Goal: Share content: Share content

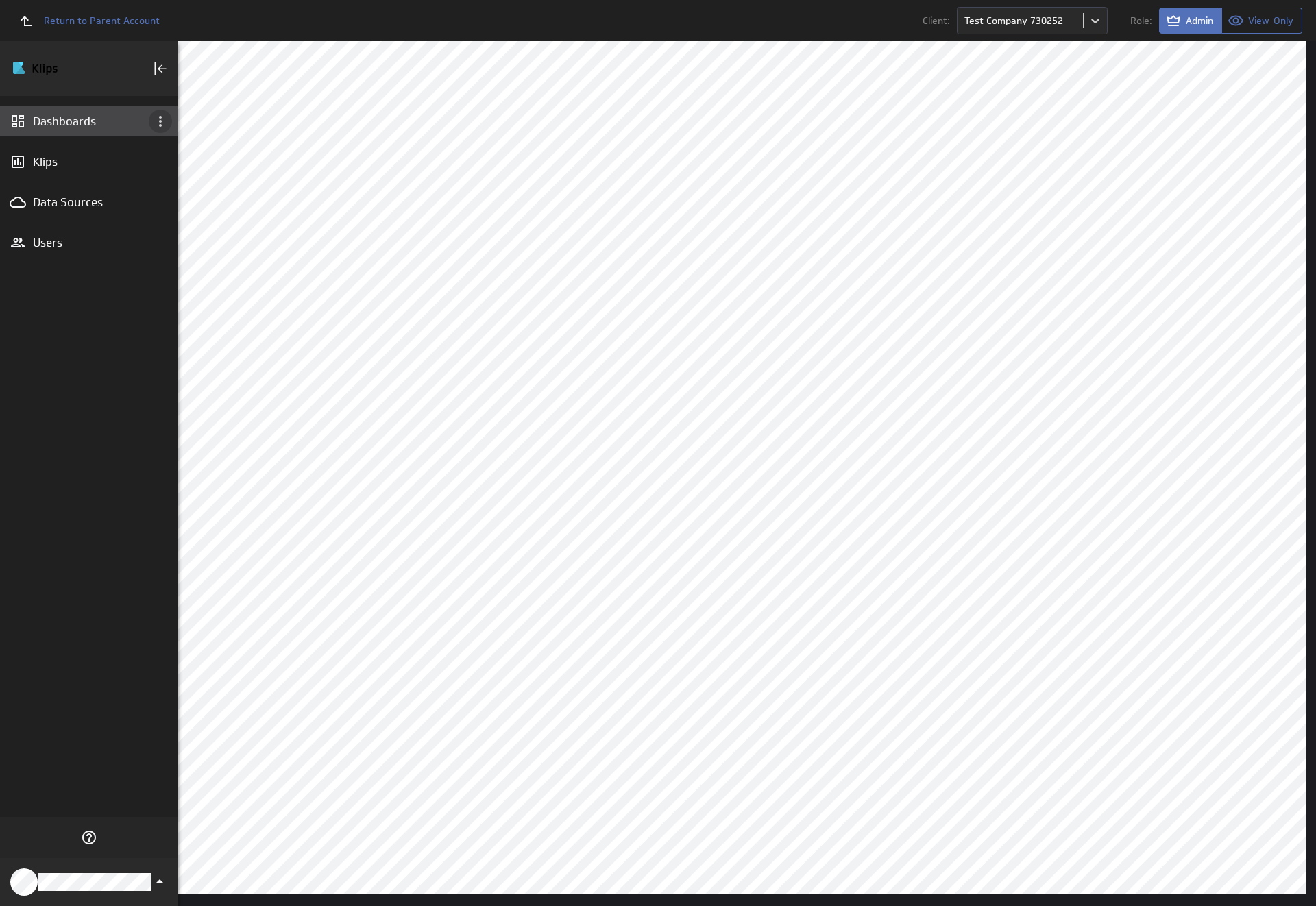
click at [161, 122] on icon "Dashboard menu" at bounding box center [160, 122] width 2 height 11
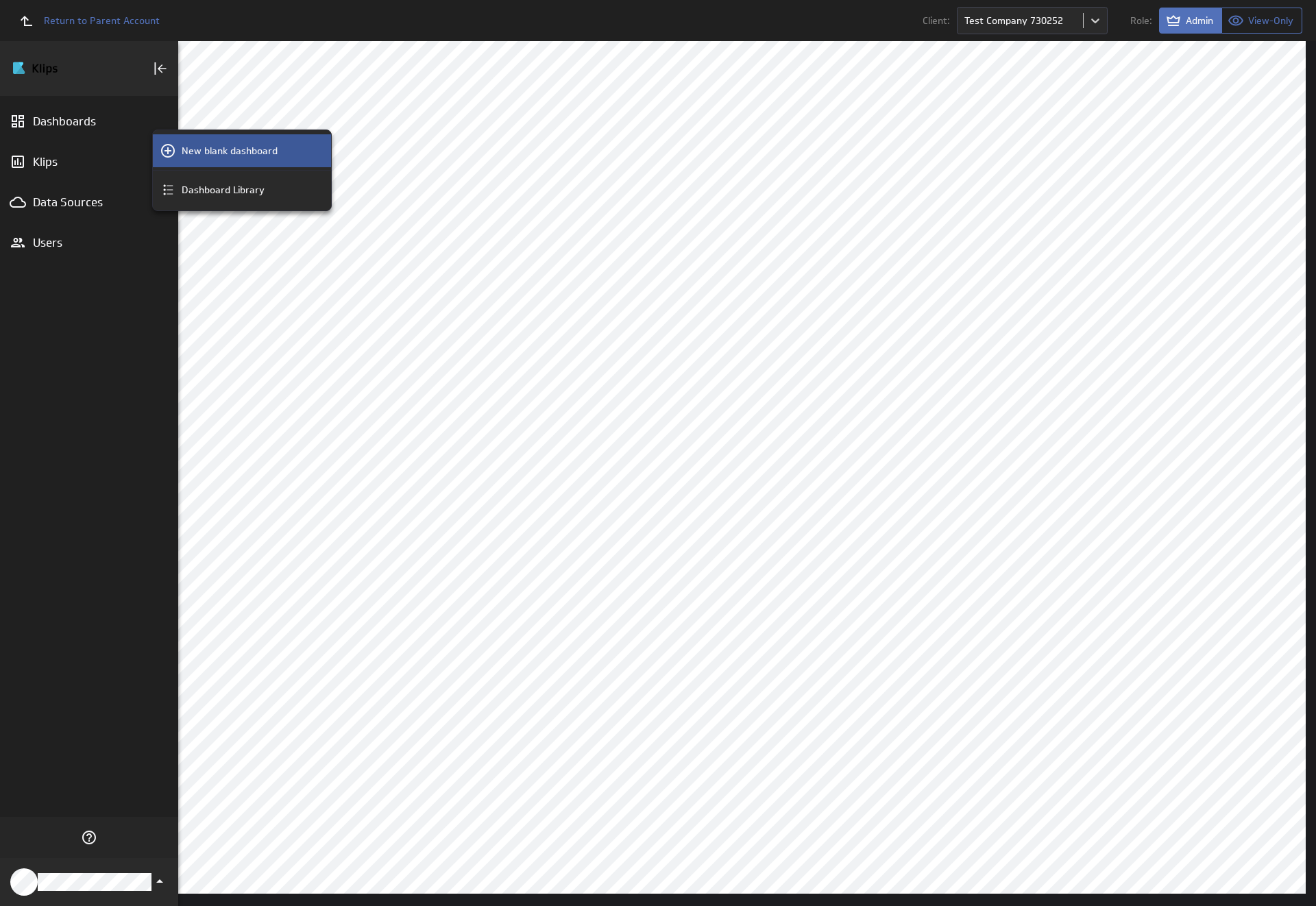
click at [242, 151] on p "New blank dashboard" at bounding box center [230, 151] width 96 height 14
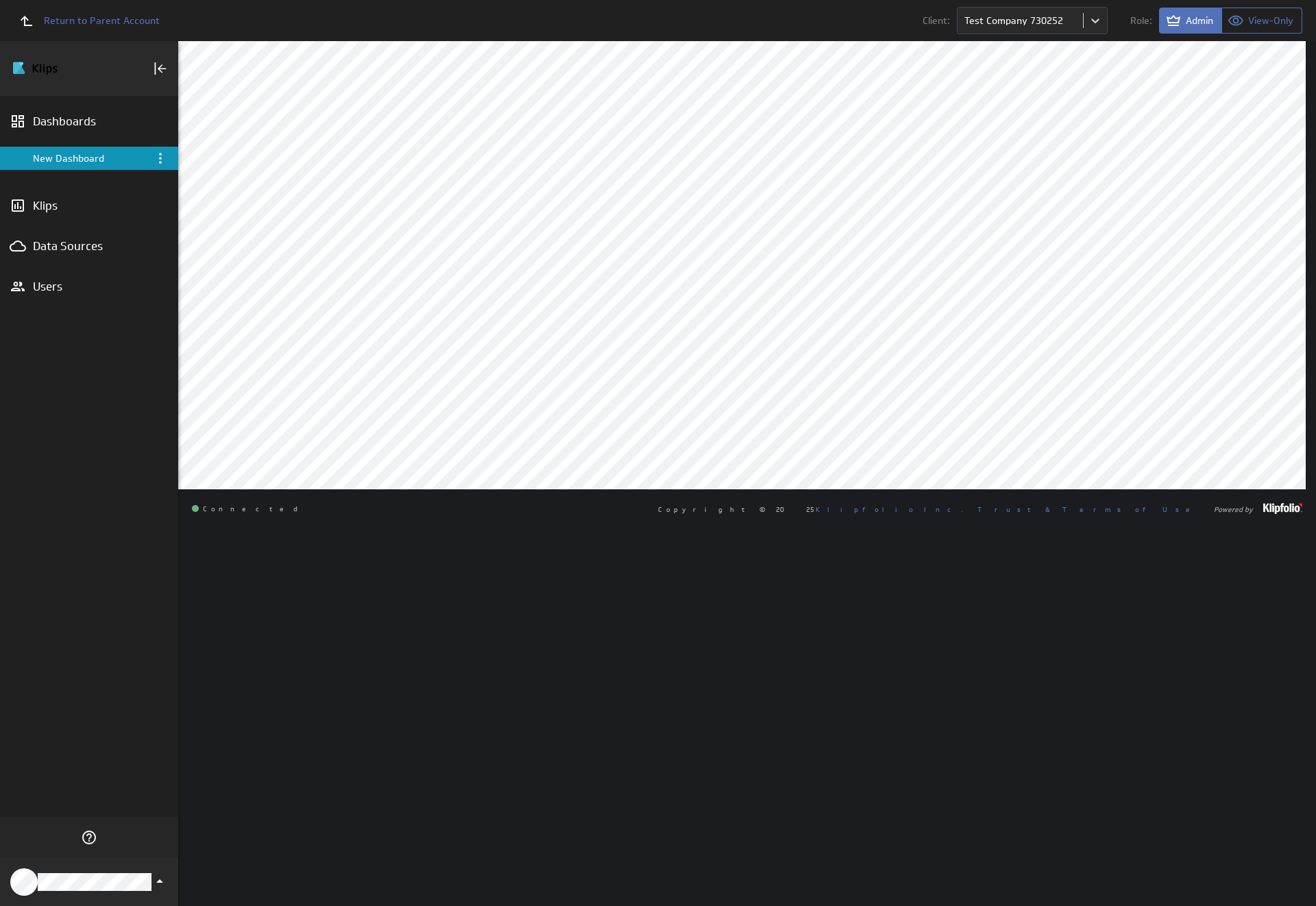
click at [89, 158] on div "New Dashboard" at bounding box center [90, 158] width 115 height 13
click at [161, 158] on icon "Menu" at bounding box center [160, 158] width 2 height 11
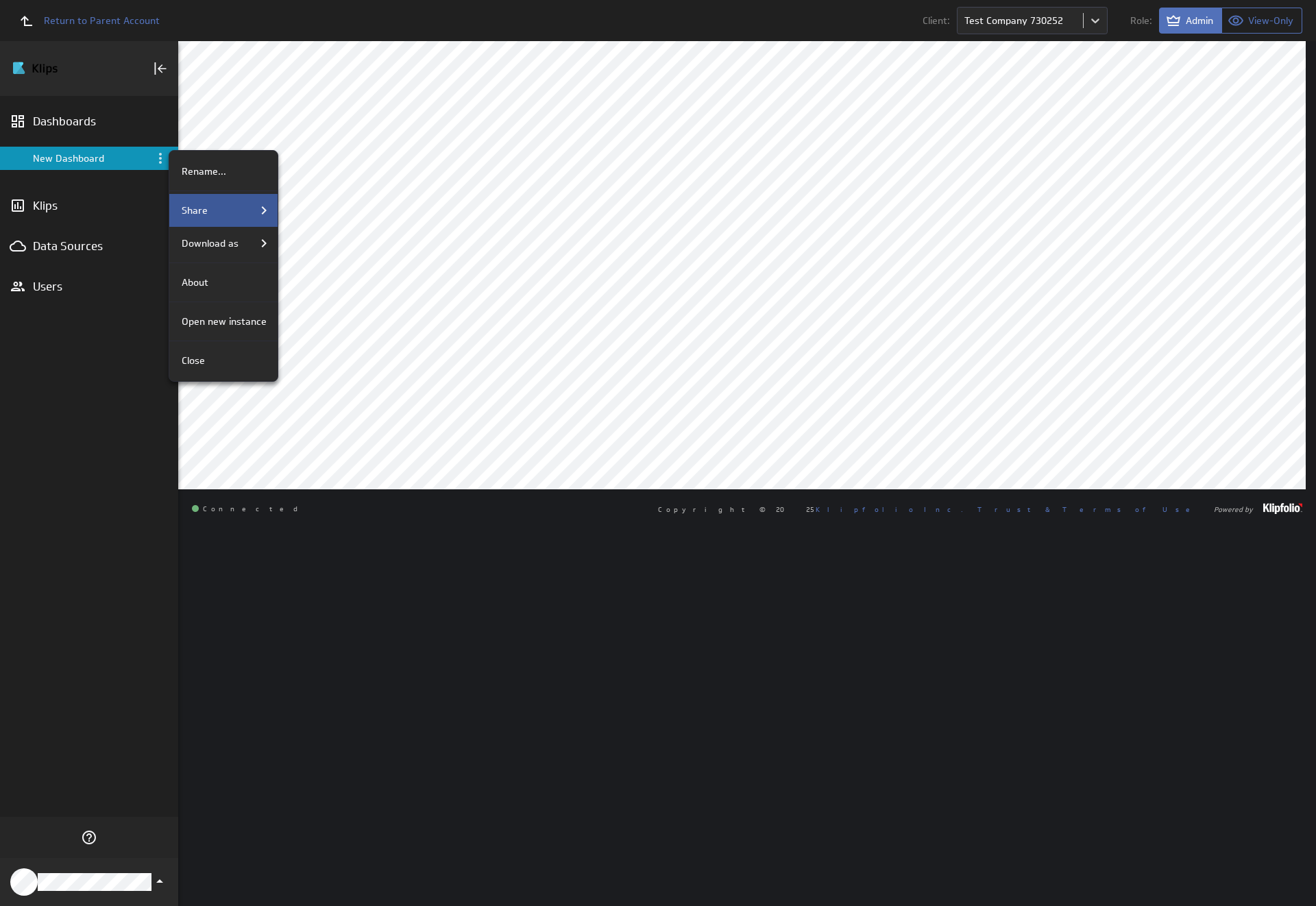
click at [222, 210] on div "Share" at bounding box center [224, 210] width 96 height 16
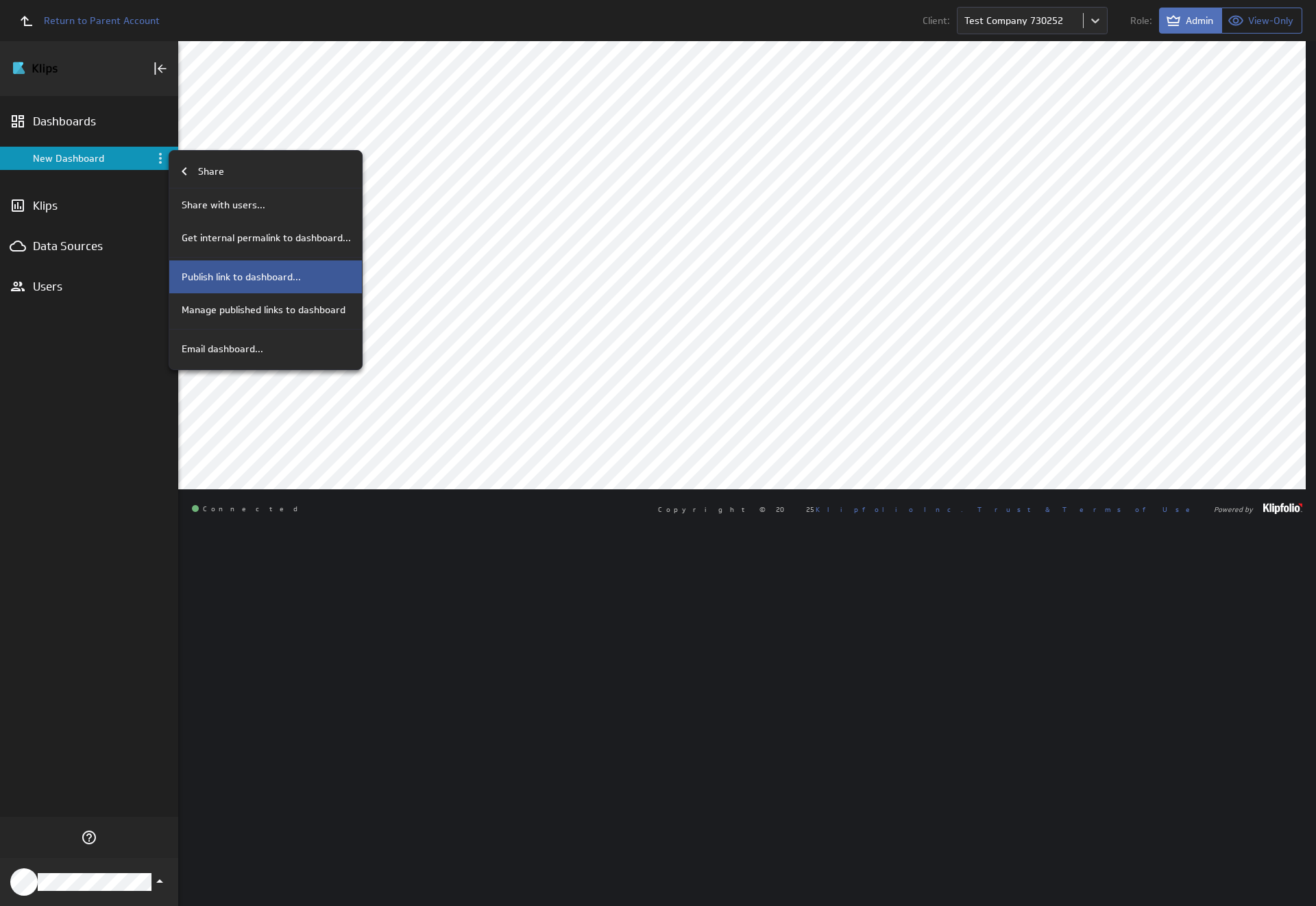
click at [264, 277] on p "Publish link to dashboard..." at bounding box center [242, 277] width 119 height 14
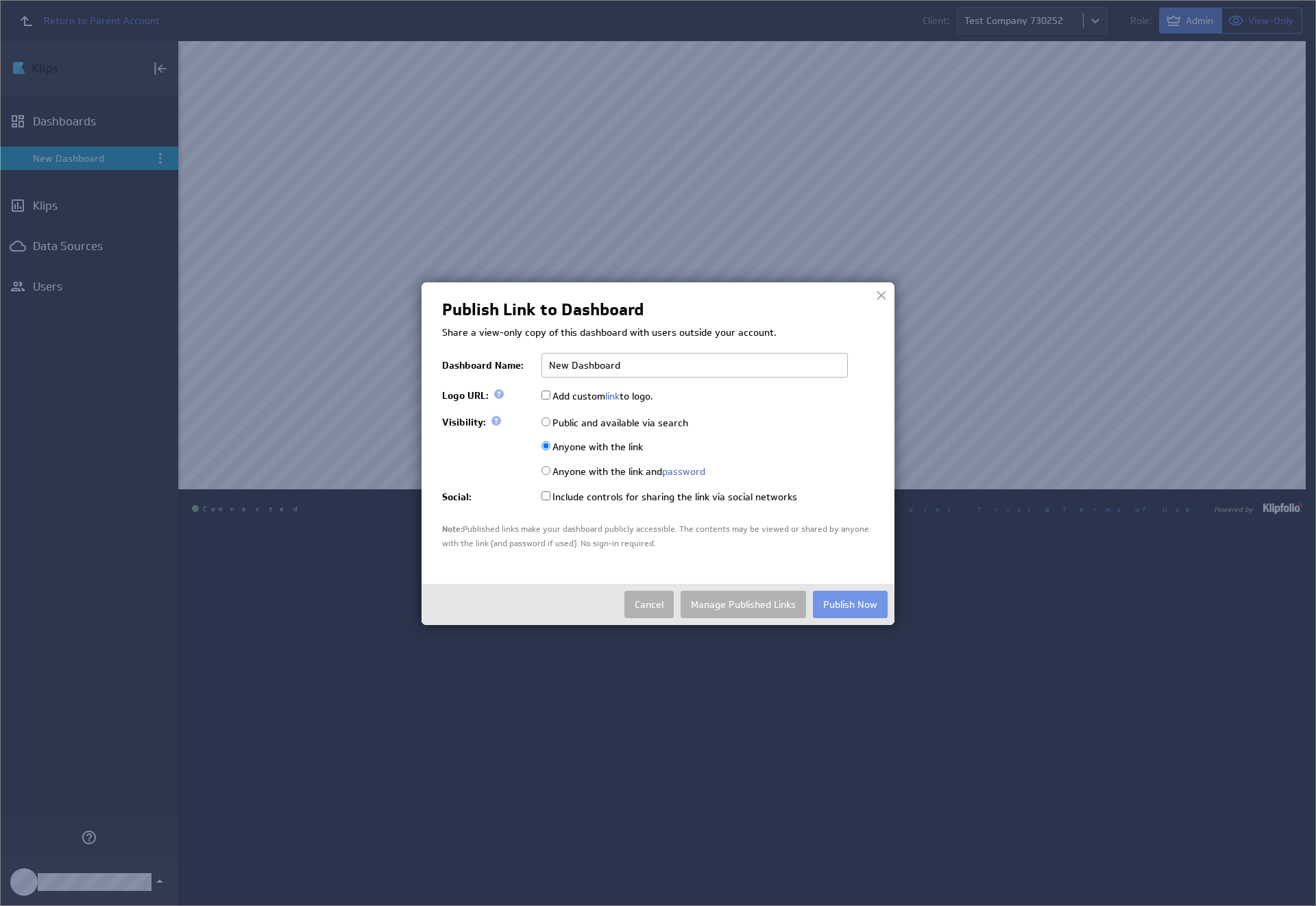
click at [546, 422] on input "Public and available via search" at bounding box center [545, 421] width 9 height 9
radio input "true"
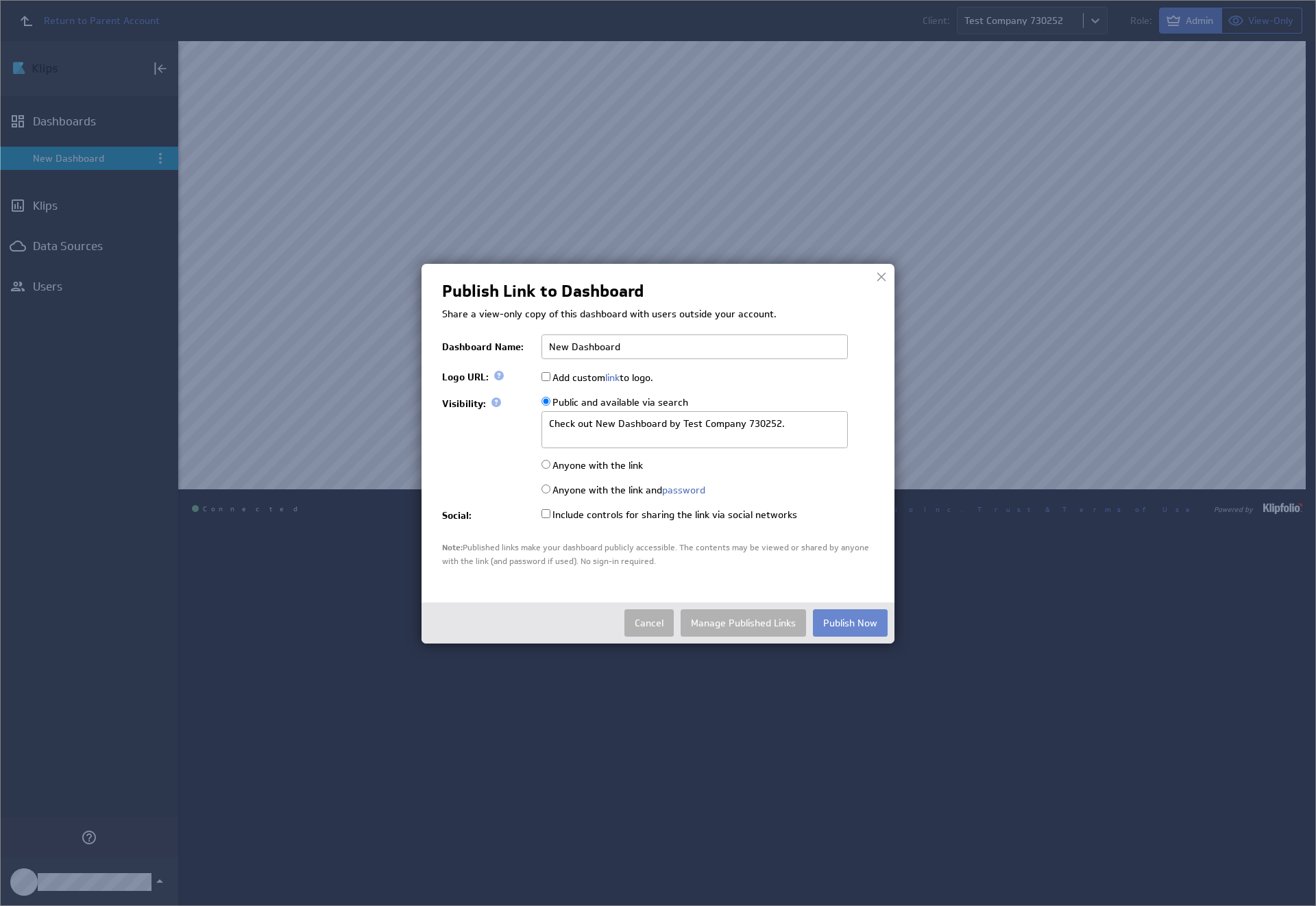
click at [850, 622] on button "Publish Now" at bounding box center [850, 623] width 75 height 27
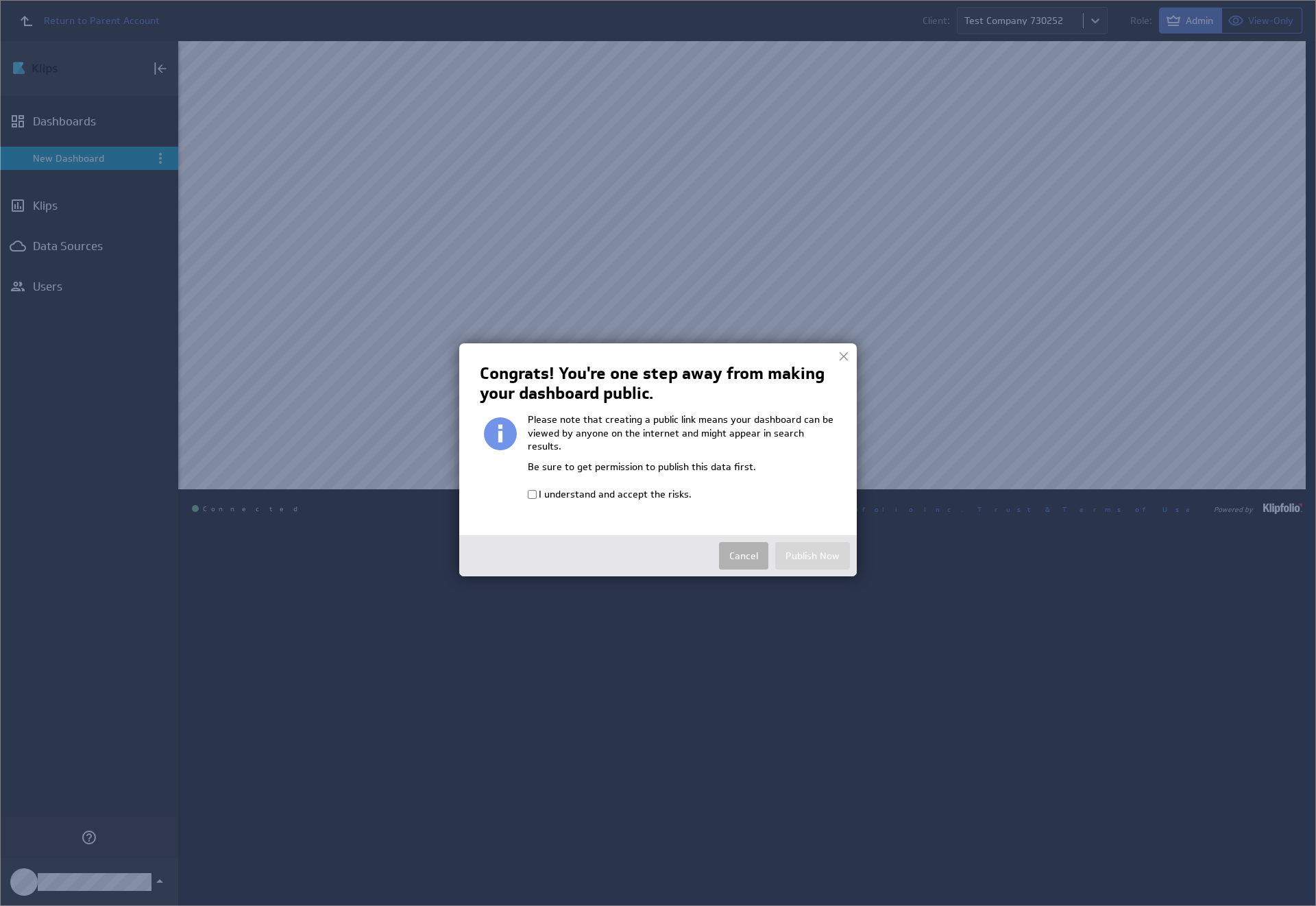
click at [532, 490] on input "I understand and accept the risks." at bounding box center [532, 494] width 9 height 9
checkbox input "true"
click at [813, 542] on button "Publish Now" at bounding box center [812, 555] width 75 height 27
